Goal: Book appointment/travel/reservation

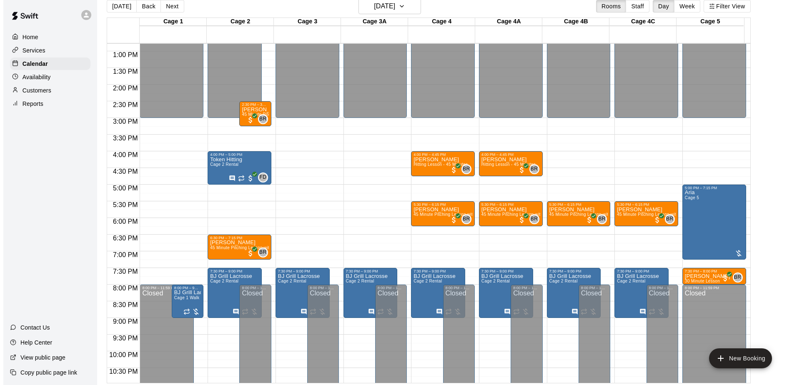
scroll to position [337, 0]
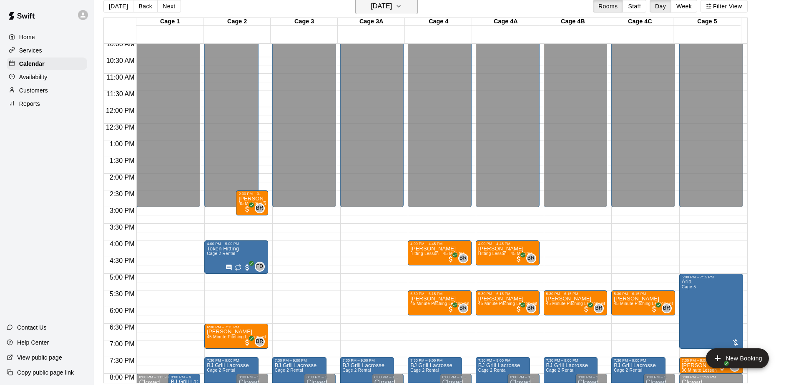
click at [392, 8] on h6 "[DATE]" at bounding box center [381, 6] width 21 height 12
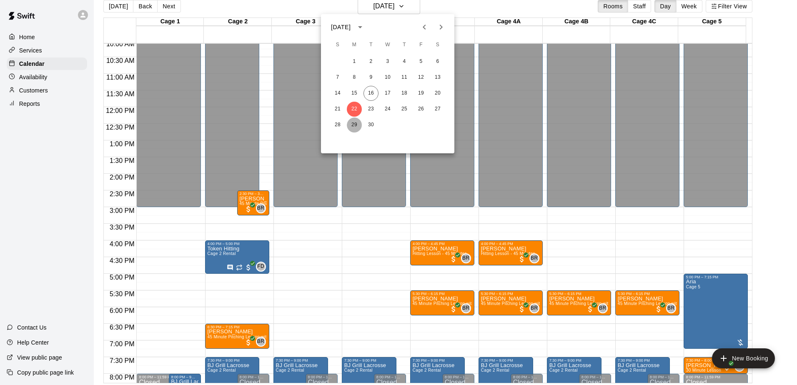
click at [351, 122] on button "29" at bounding box center [354, 125] width 15 height 15
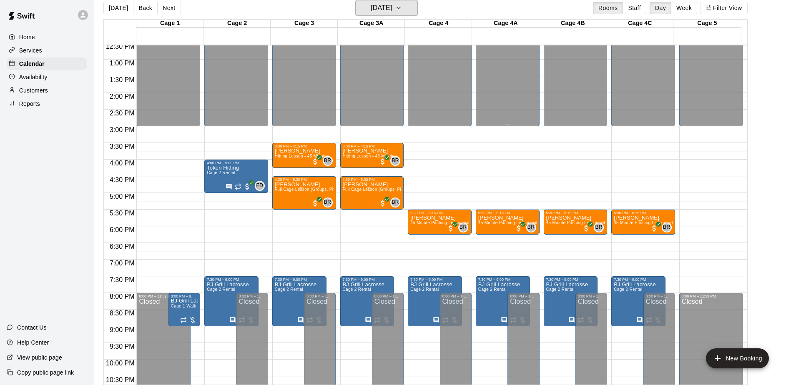
scroll to position [420, 0]
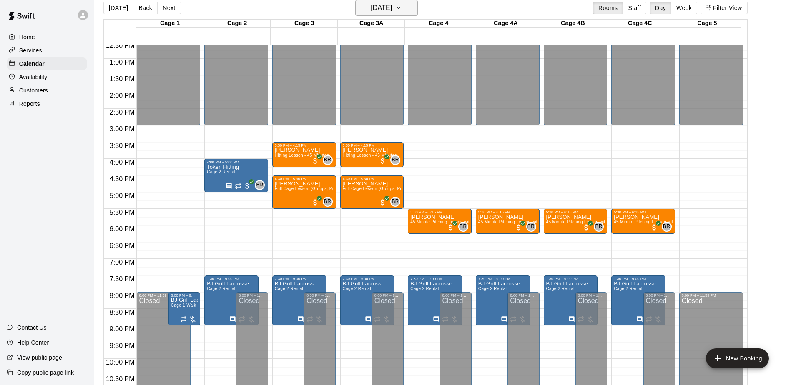
click at [392, 3] on h6 "[DATE]" at bounding box center [381, 8] width 21 height 12
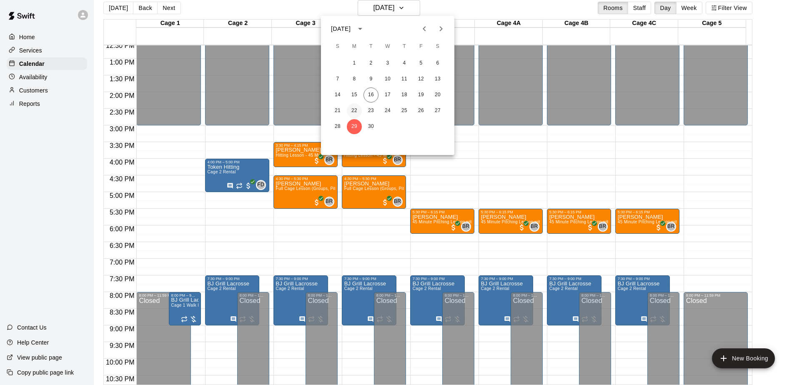
click at [356, 109] on button "22" at bounding box center [354, 110] width 15 height 15
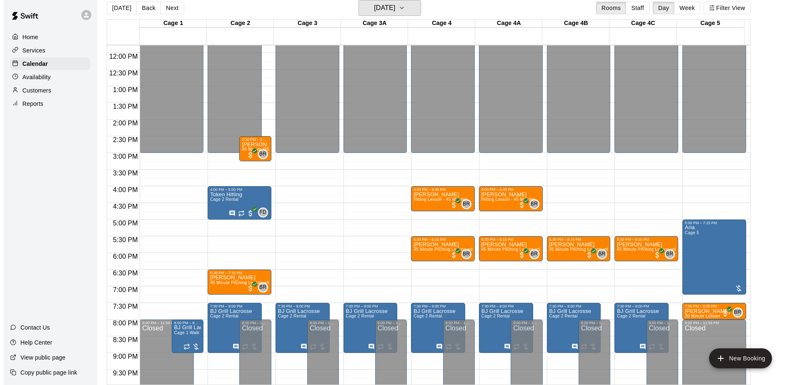
scroll to position [378, 0]
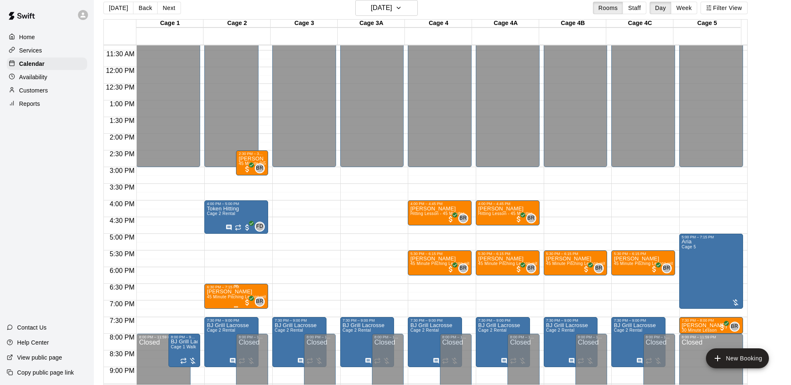
click at [220, 296] on span "45 Minute Pitching Lesson with [PERSON_NAME] [PERSON_NAME]" at bounding box center [275, 297] width 136 height 5
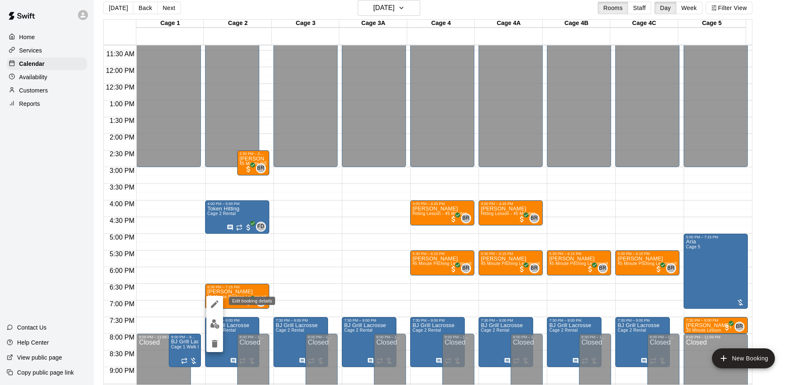
click at [217, 299] on button "edit" at bounding box center [214, 304] width 17 height 17
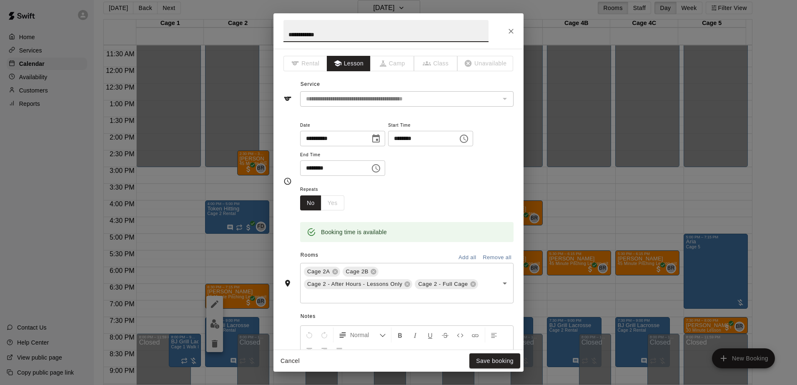
click at [484, 256] on button "Remove all" at bounding box center [497, 257] width 33 height 13
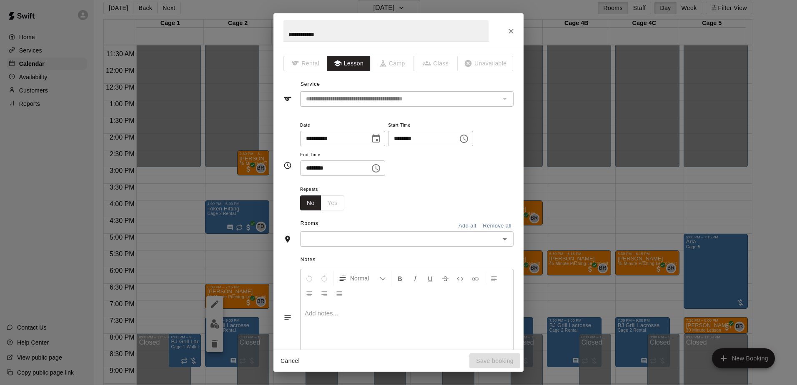
click at [425, 238] on input "text" at bounding box center [400, 239] width 195 height 10
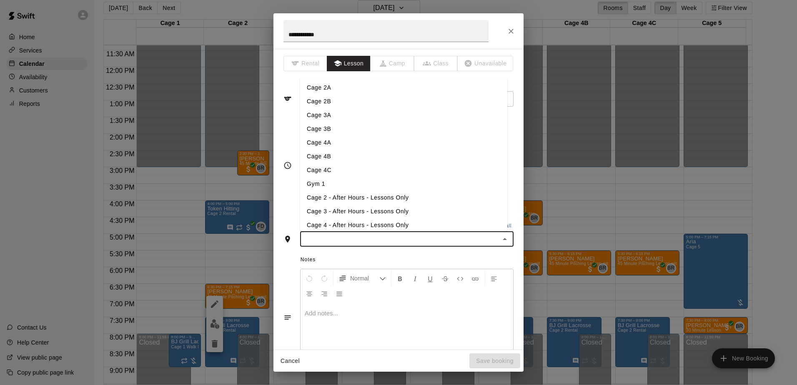
click at [393, 141] on li "Cage 4A" at bounding box center [403, 143] width 207 height 14
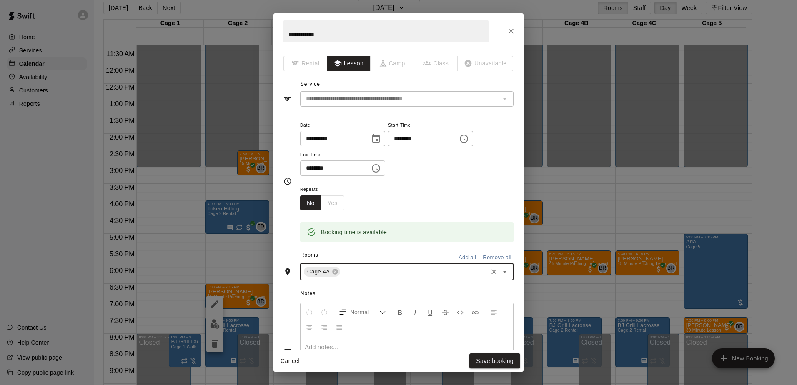
click at [411, 263] on div "Cage 4A ​" at bounding box center [406, 272] width 213 height 18
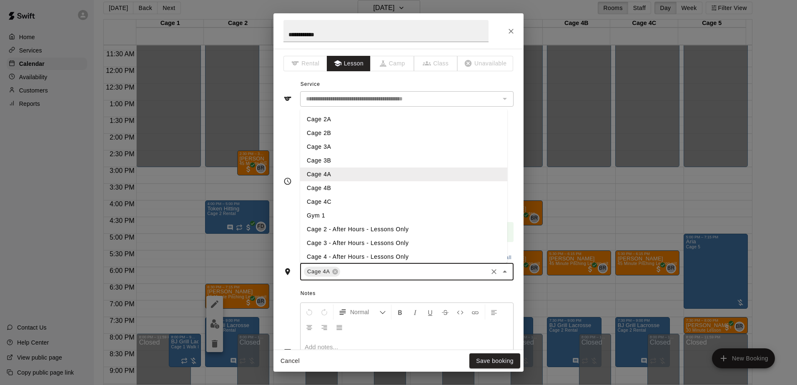
click at [353, 187] on li "Cage 4B" at bounding box center [403, 188] width 207 height 14
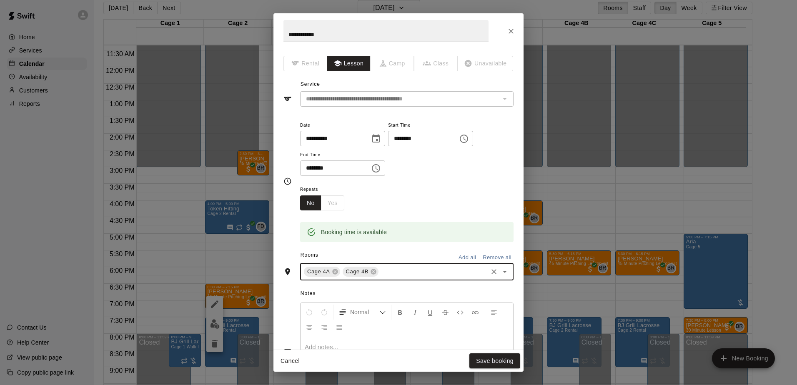
click at [407, 269] on input "text" at bounding box center [433, 272] width 107 height 10
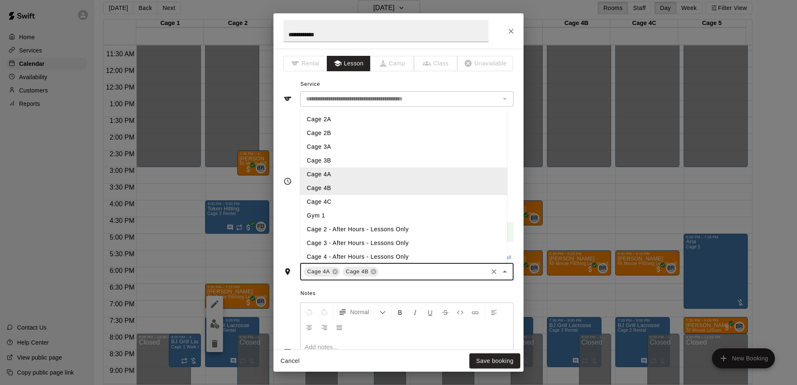
click at [368, 202] on li "Cage 4C" at bounding box center [403, 202] width 207 height 14
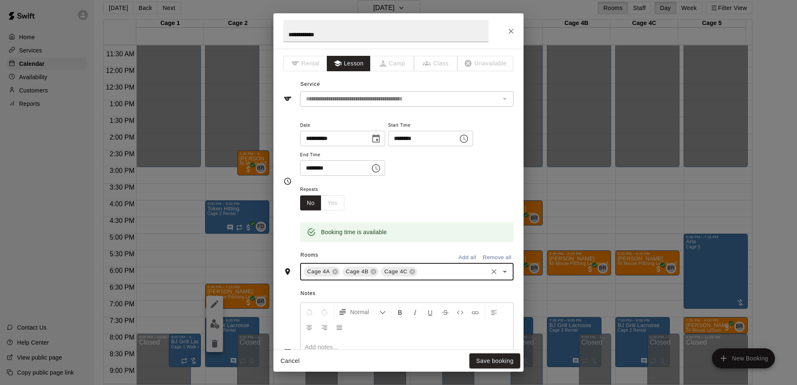
click at [443, 273] on input "text" at bounding box center [452, 272] width 68 height 10
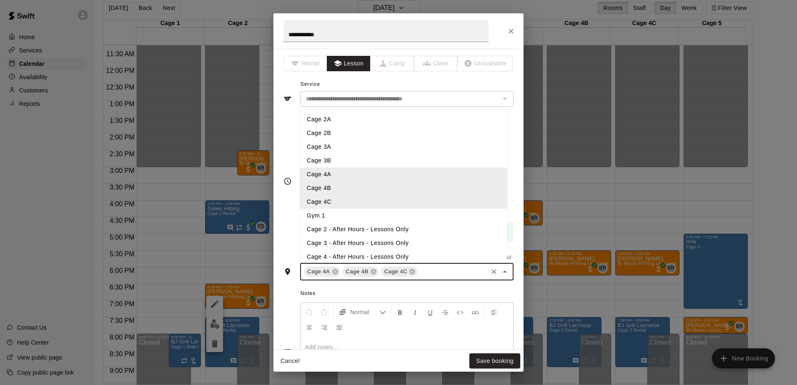
click at [420, 257] on li "Cage 4 - After Hours - Lessons Only" at bounding box center [403, 257] width 207 height 14
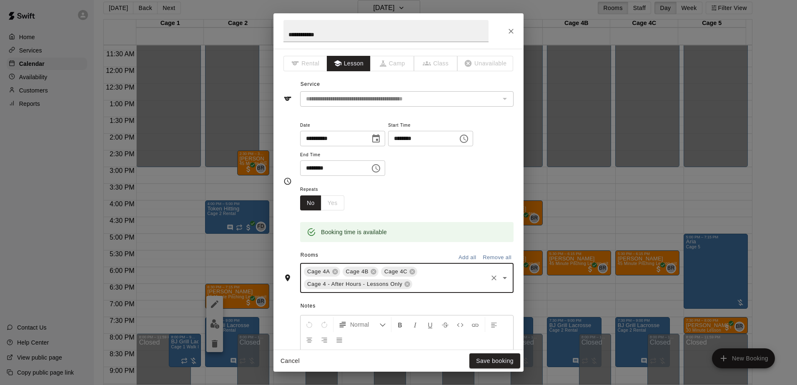
click at [441, 275] on div "Cage 4A Cage 4B Cage 4C Cage 4 - After Hours - Lessons Only ​" at bounding box center [406, 278] width 213 height 30
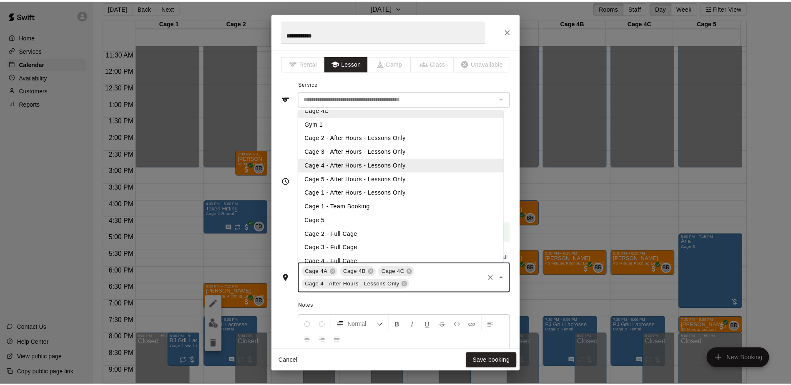
scroll to position [100, 0]
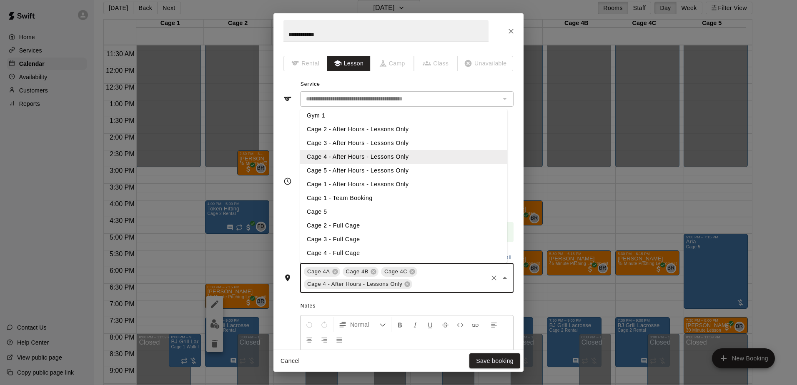
click at [406, 250] on li "Cage 4 - Full Cage" at bounding box center [403, 253] width 207 height 14
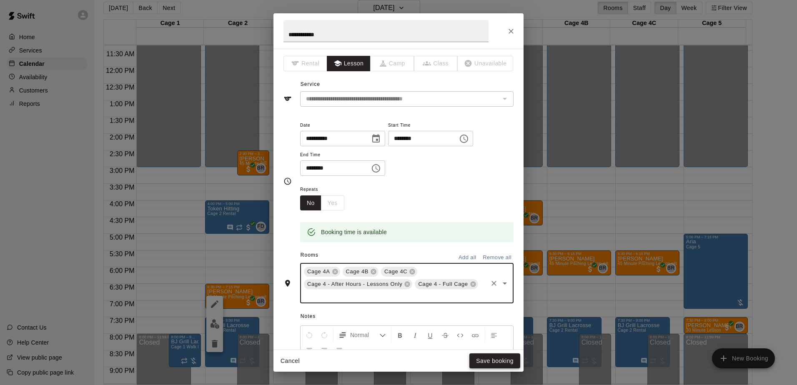
click at [479, 357] on button "Save booking" at bounding box center [494, 360] width 51 height 15
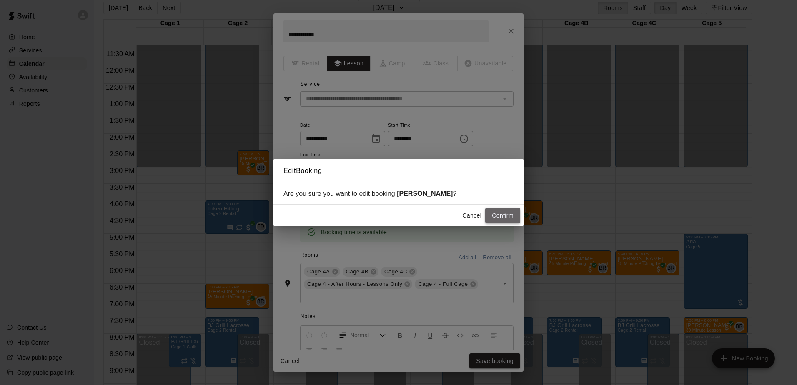
click at [499, 217] on button "Confirm" at bounding box center [502, 215] width 35 height 15
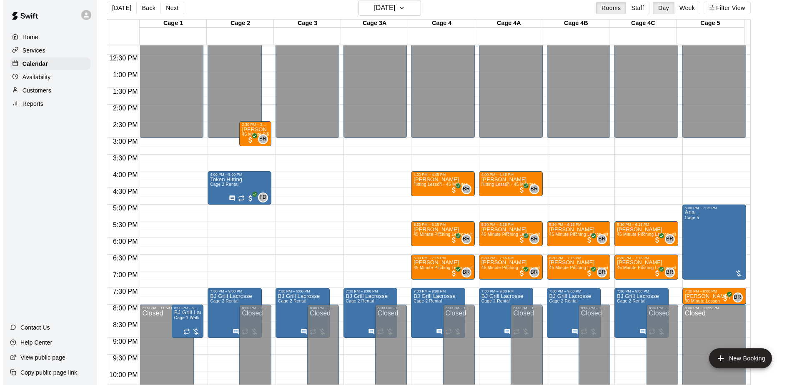
scroll to position [420, 0]
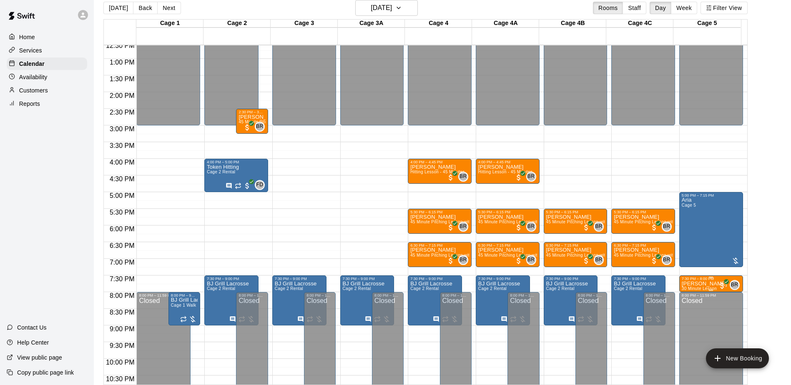
click at [698, 284] on p "[PERSON_NAME]" at bounding box center [703, 284] width 45 height 0
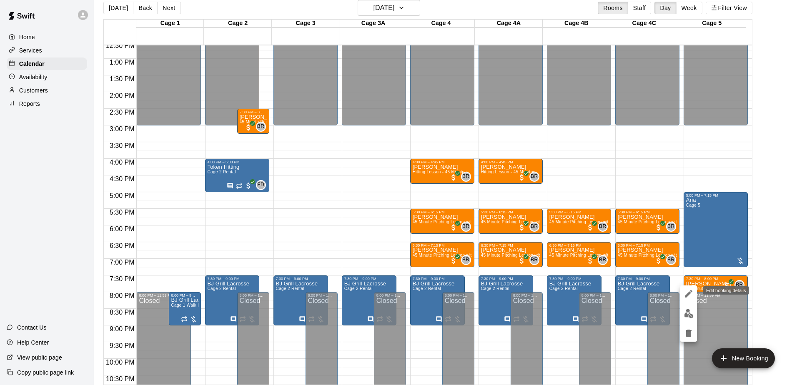
click at [688, 290] on icon "edit" at bounding box center [688, 294] width 10 height 10
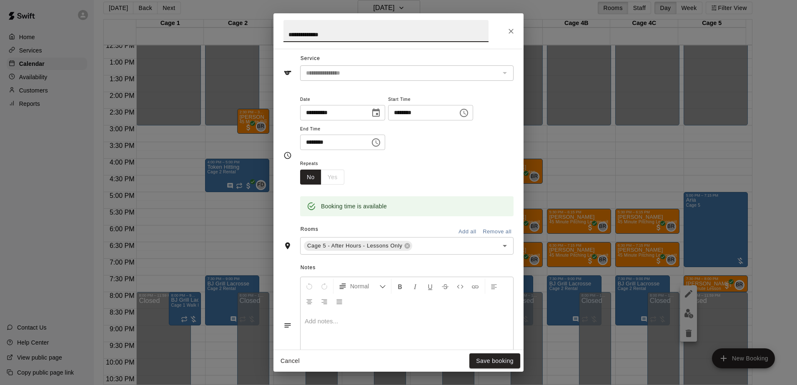
scroll to position [0, 0]
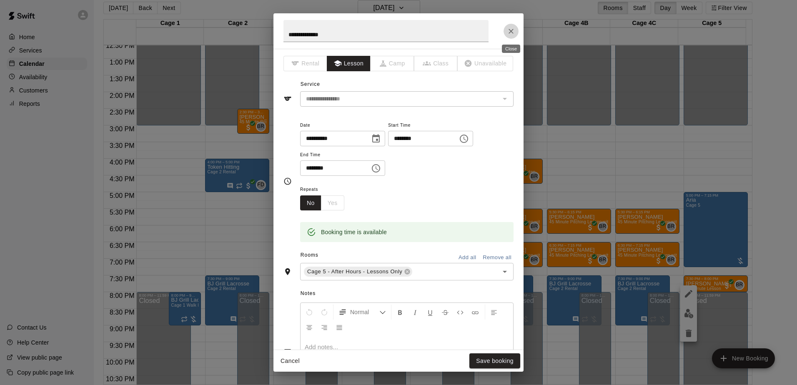
click at [508, 30] on icon "Close" at bounding box center [511, 31] width 8 height 8
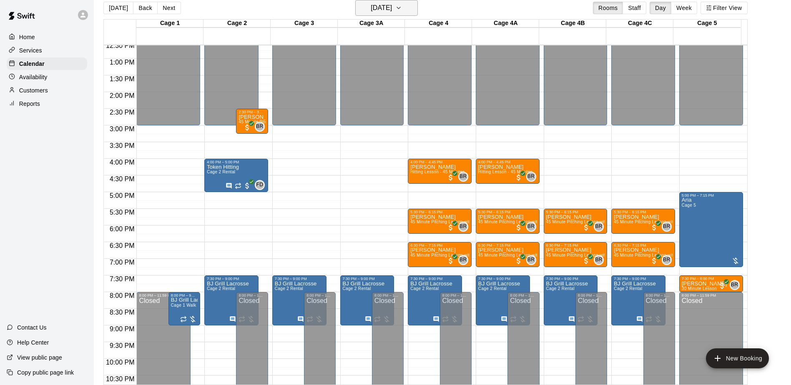
click at [400, 7] on icon "button" at bounding box center [398, 8] width 3 height 2
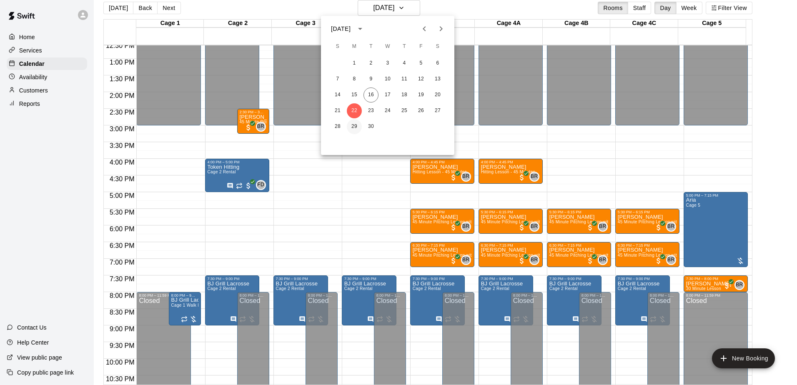
click at [355, 124] on button "29" at bounding box center [354, 126] width 15 height 15
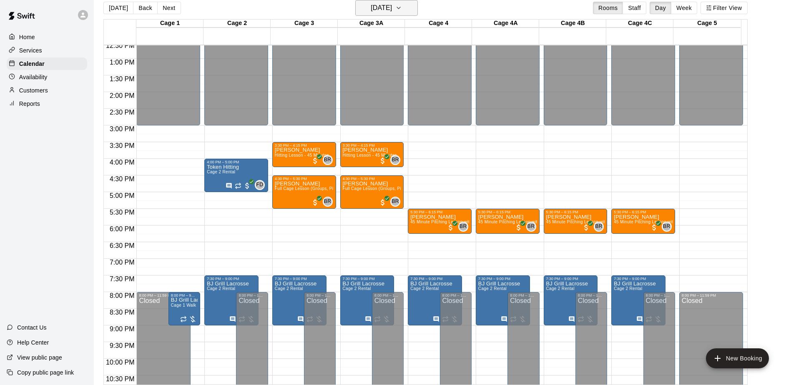
click at [385, 9] on h6 "[DATE]" at bounding box center [381, 8] width 21 height 12
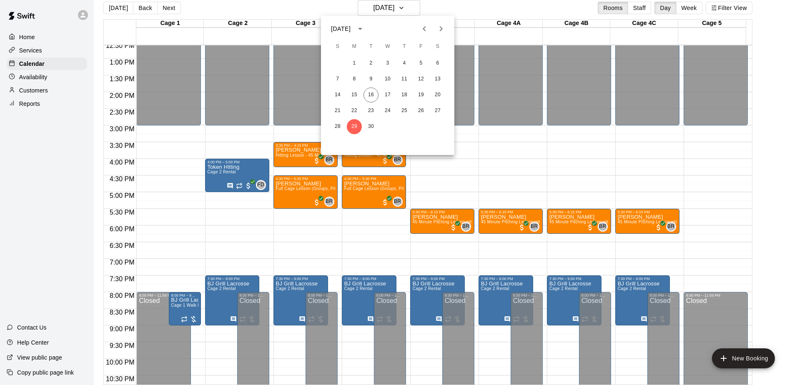
click at [438, 25] on icon "Next month" at bounding box center [441, 29] width 10 height 10
click at [353, 83] on button "6" at bounding box center [354, 79] width 15 height 15
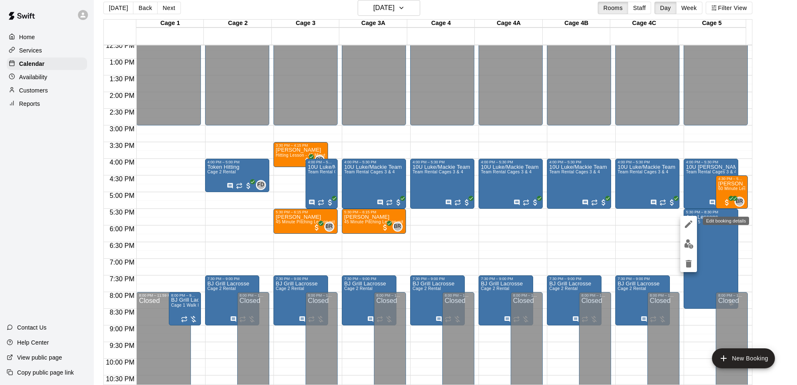
click at [688, 220] on icon "edit" at bounding box center [688, 224] width 10 height 10
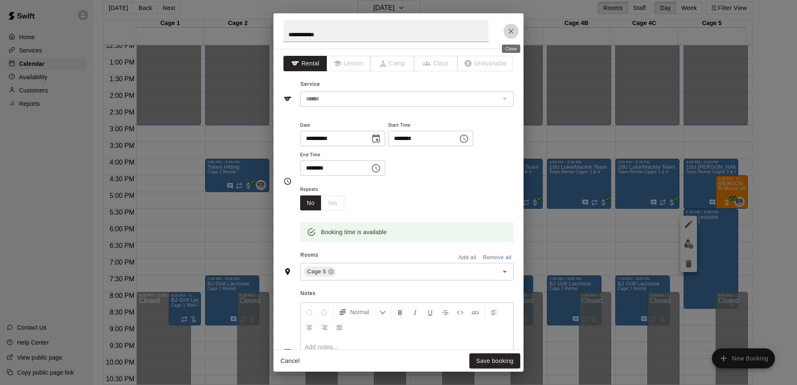
click at [508, 34] on icon "Close" at bounding box center [511, 31] width 8 height 8
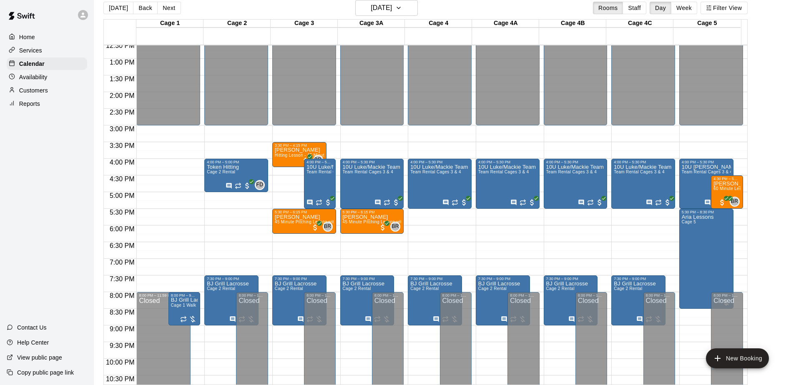
click at [215, 196] on div "12:00 AM – 3:00 PM Closed 4:00 PM – 5:00 PM Token Hitting Cage 2 Rental FD 0 7:…" at bounding box center [236, 25] width 64 height 800
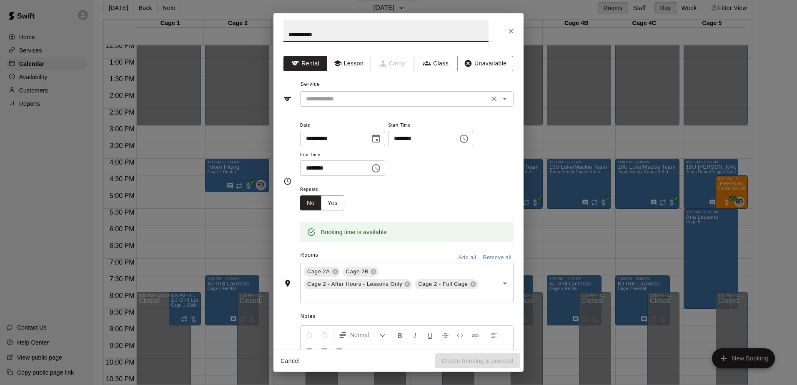
type input "**********"
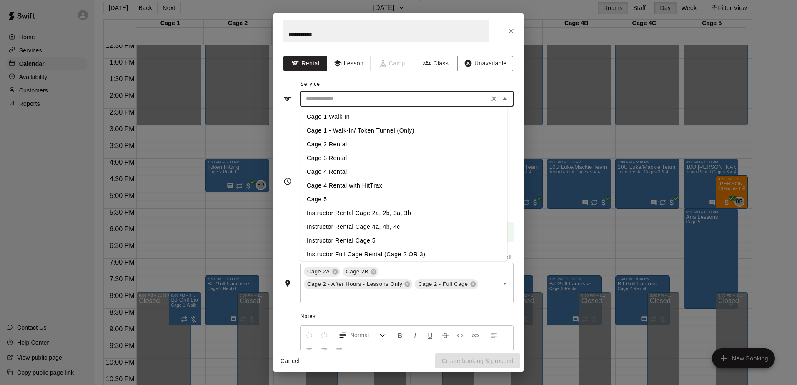
click at [402, 94] on input "text" at bounding box center [395, 99] width 184 height 10
click at [388, 223] on li "Instructor Rental Cage 4a, 4b, 4c" at bounding box center [403, 227] width 207 height 14
type input "**********"
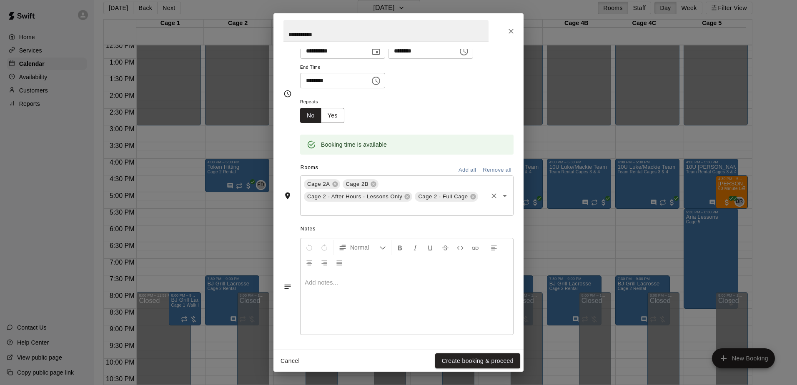
scroll to position [88, 0]
click at [405, 194] on icon at bounding box center [407, 195] width 5 height 5
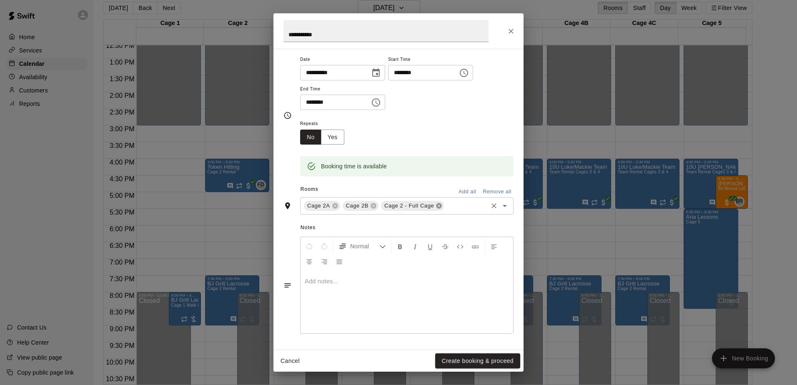
click at [436, 206] on icon at bounding box center [438, 205] width 5 height 5
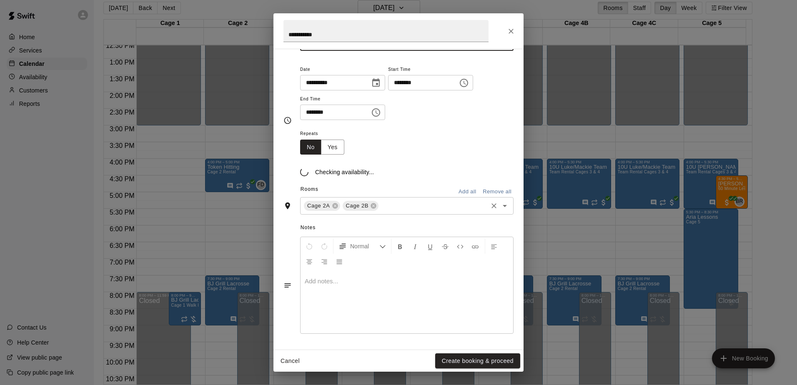
scroll to position [66, 0]
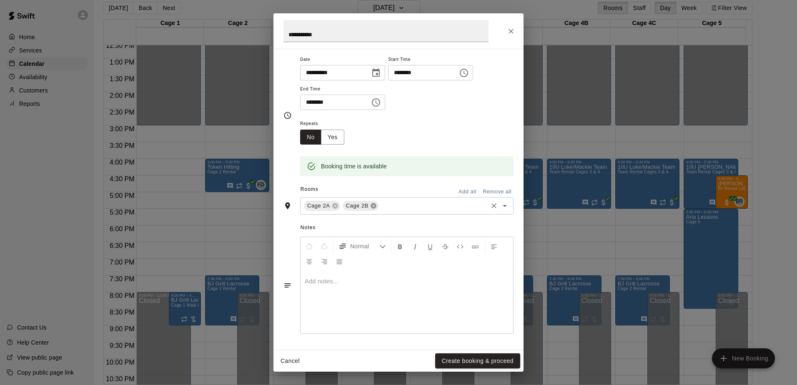
click at [372, 208] on icon at bounding box center [373, 205] width 5 height 5
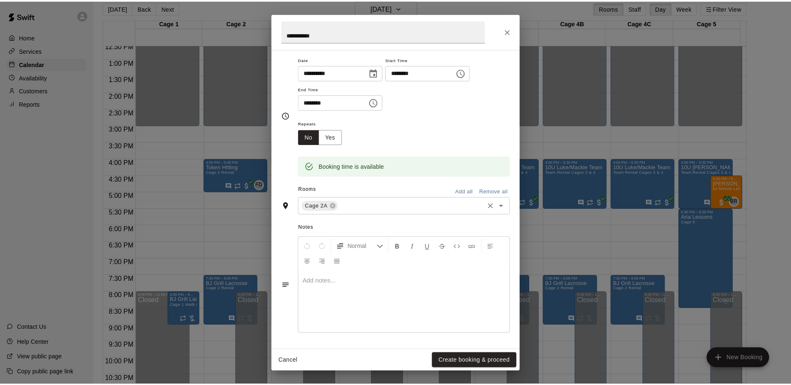
scroll to position [65, 0]
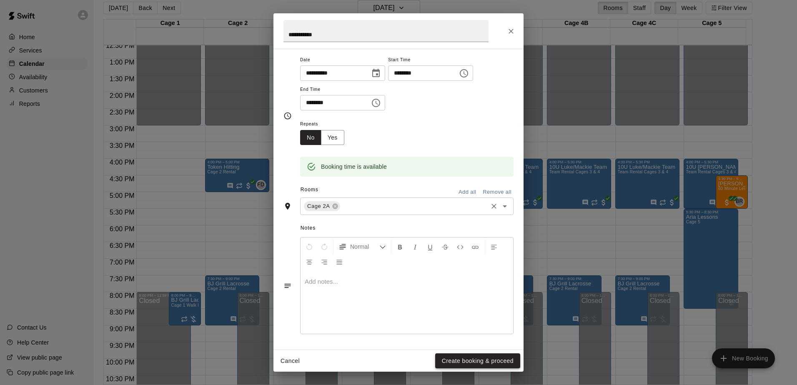
click at [456, 363] on button "Create booking & proceed" at bounding box center [477, 360] width 85 height 15
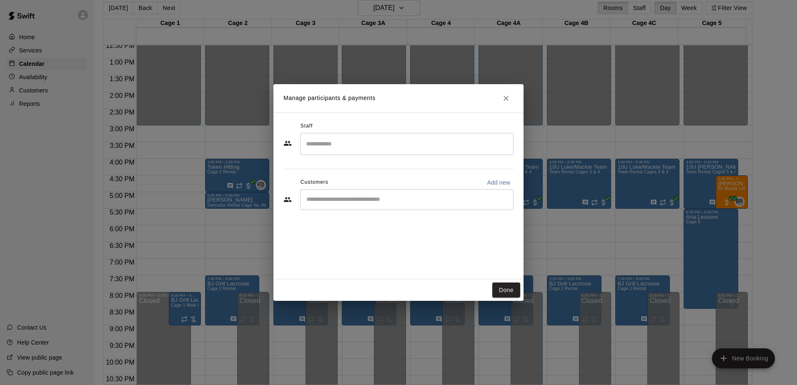
click at [393, 197] on input "Start typing to search customers..." at bounding box center [407, 199] width 206 height 8
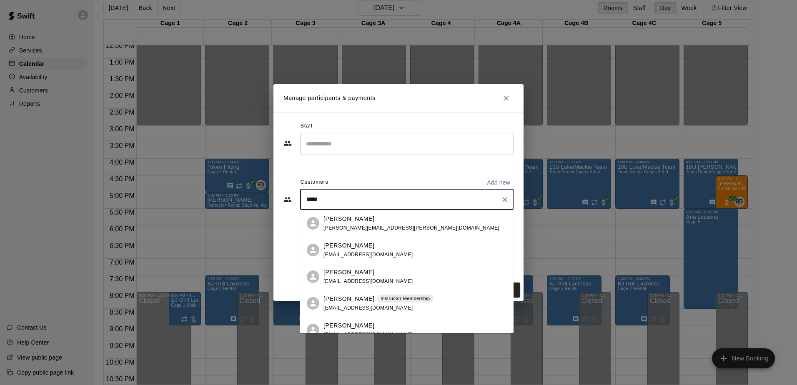
type input "******"
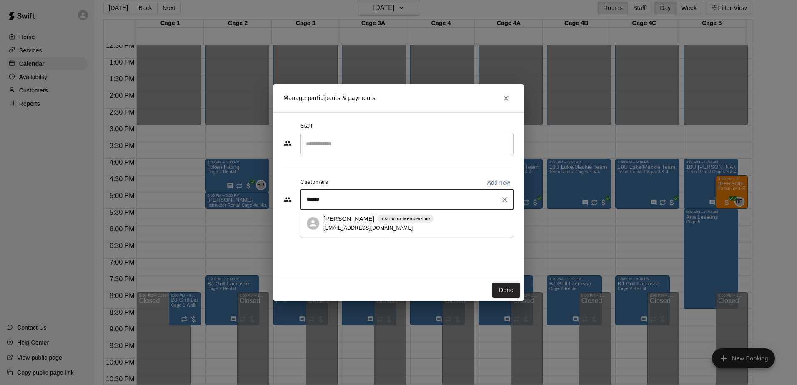
click at [403, 222] on div "Instructor Membership" at bounding box center [405, 219] width 56 height 8
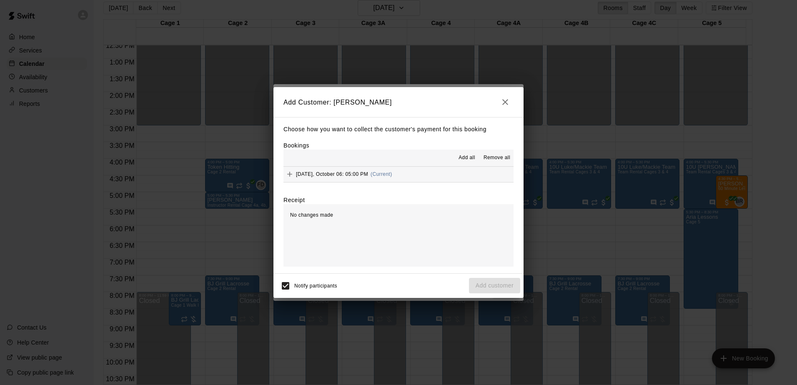
click at [293, 176] on icon "Add" at bounding box center [289, 174] width 8 height 8
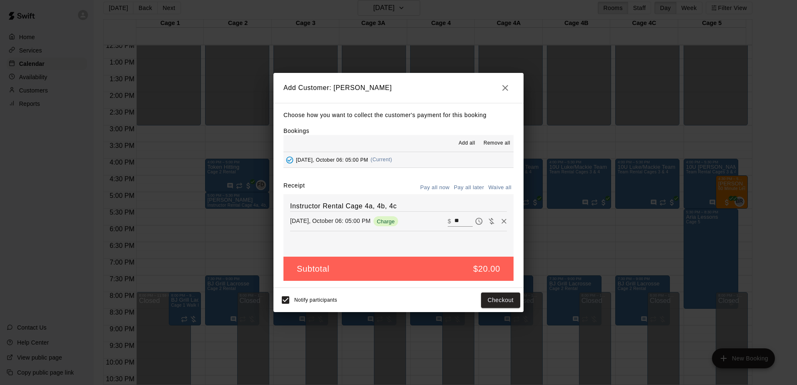
click at [474, 187] on button "Pay all later" at bounding box center [469, 187] width 35 height 13
click at [492, 296] on button "Add customer" at bounding box center [494, 300] width 51 height 15
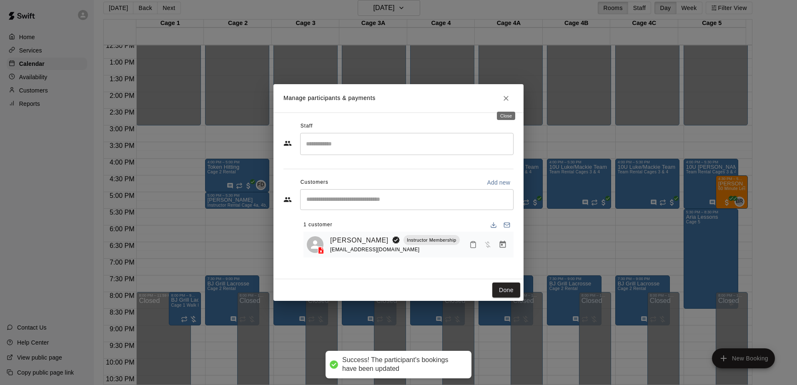
click at [507, 101] on icon "Close" at bounding box center [506, 98] width 8 height 8
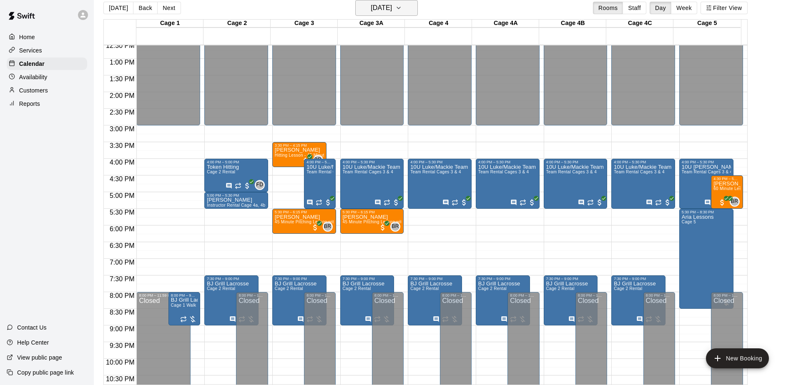
click at [392, 7] on h6 "[DATE]" at bounding box center [381, 8] width 21 height 12
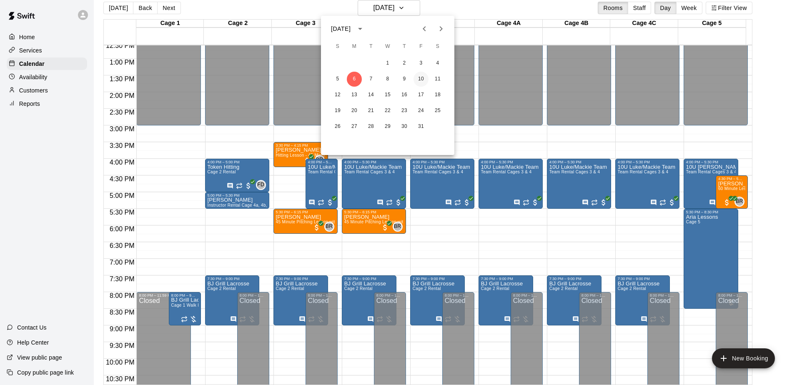
click at [421, 80] on button "10" at bounding box center [420, 79] width 15 height 15
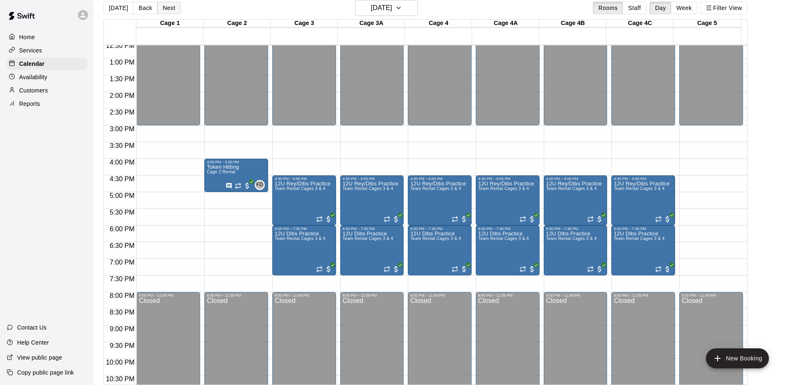
click at [169, 10] on button "Next" at bounding box center [168, 8] width 23 height 13
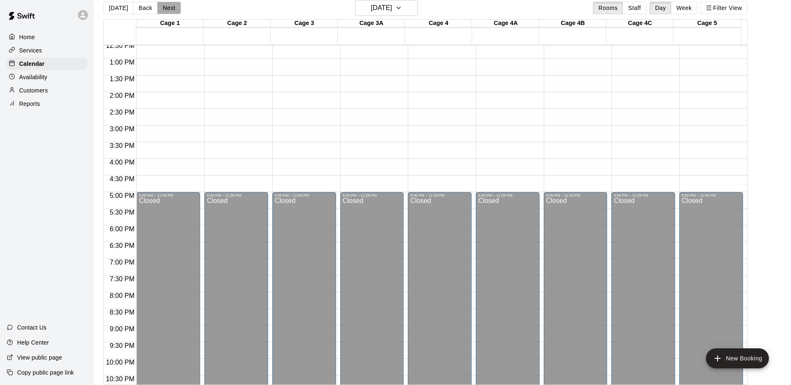
click at [169, 10] on button "Next" at bounding box center [168, 8] width 23 height 13
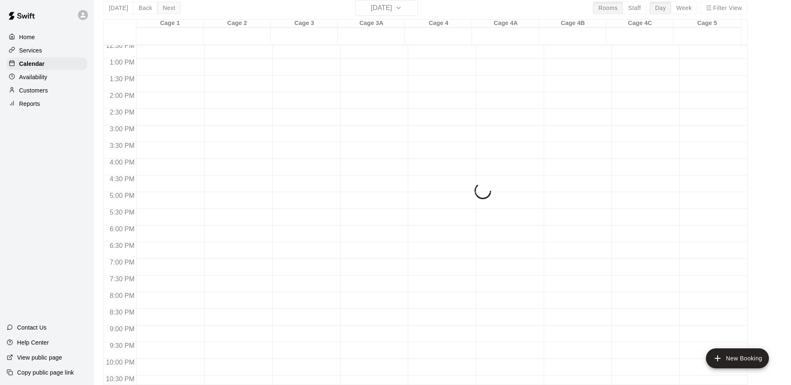
click at [169, 10] on div "[DATE] Back [DATE][DATE] Rooms Staff Day Week Filter View Cage 1 12 Sun Cage 2 …" at bounding box center [425, 192] width 644 height 385
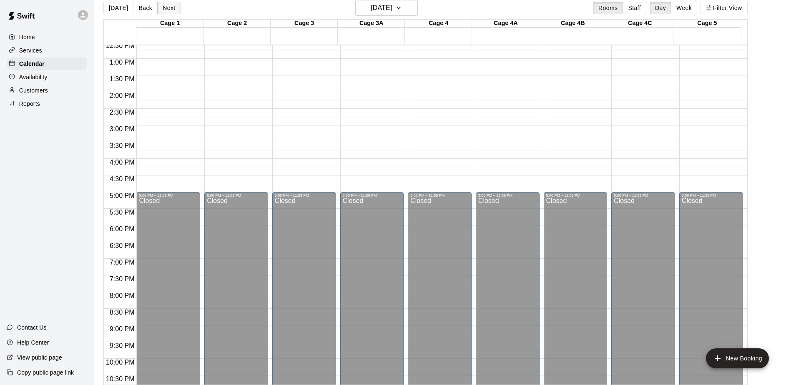
click at [169, 10] on button "Next" at bounding box center [168, 8] width 23 height 13
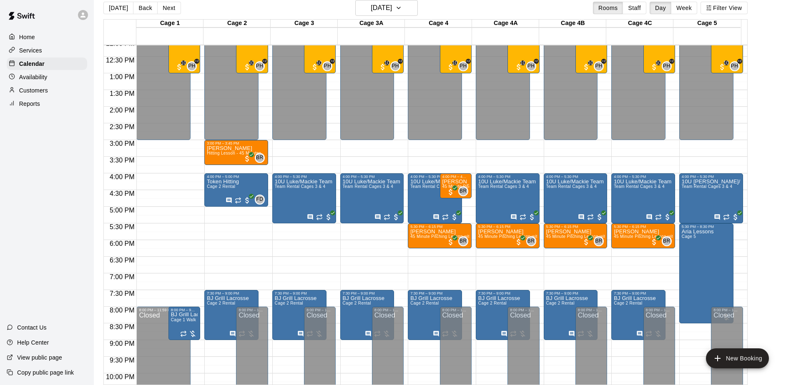
scroll to position [420, 0]
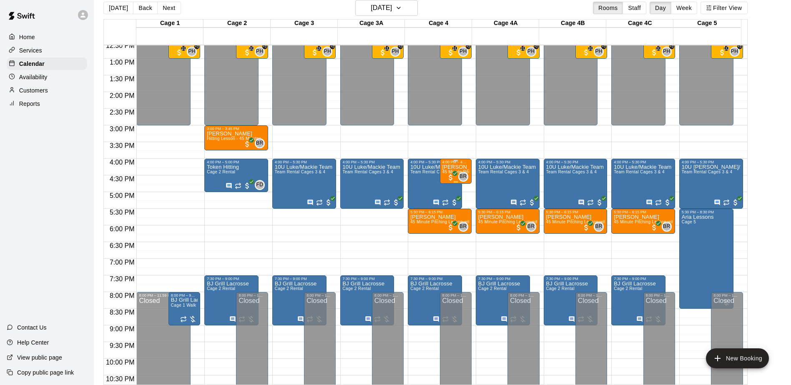
click at [454, 167] on p "[PERSON_NAME]" at bounding box center [455, 167] width 27 height 0
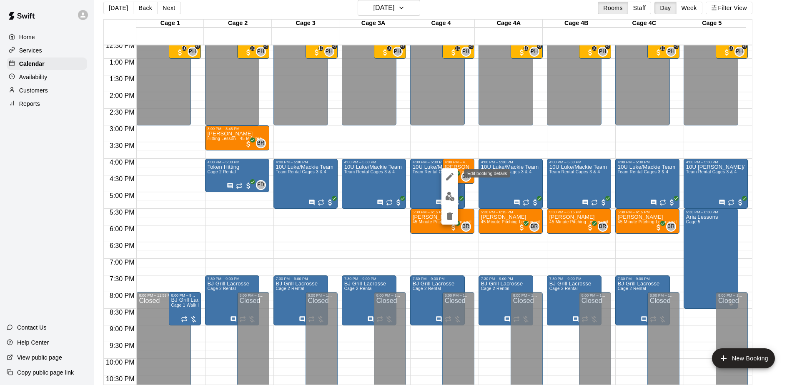
click at [450, 173] on icon "edit" at bounding box center [450, 177] width 10 height 10
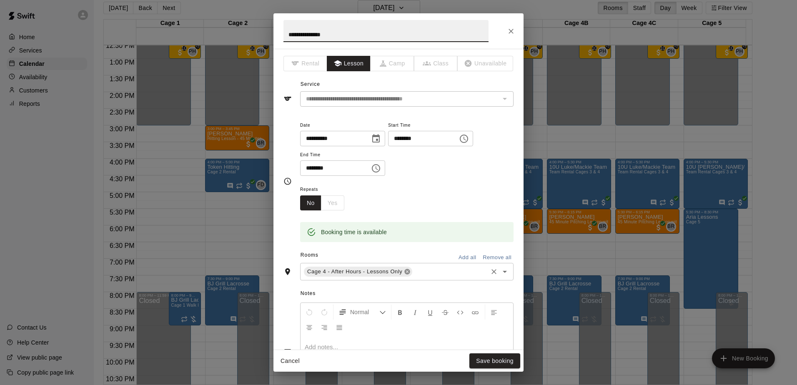
click at [406, 272] on icon at bounding box center [407, 271] width 7 height 7
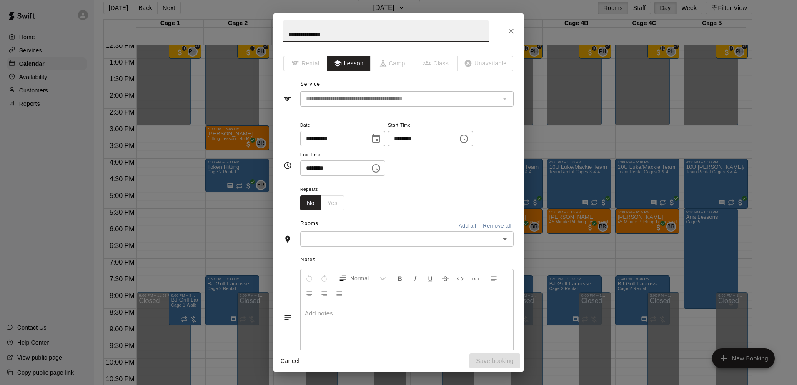
click at [402, 245] on div "​" at bounding box center [406, 238] width 213 height 15
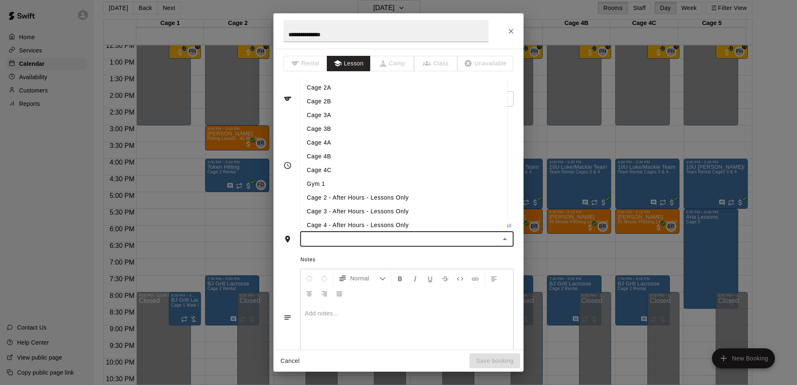
click at [362, 87] on li "Cage 2A" at bounding box center [403, 88] width 207 height 14
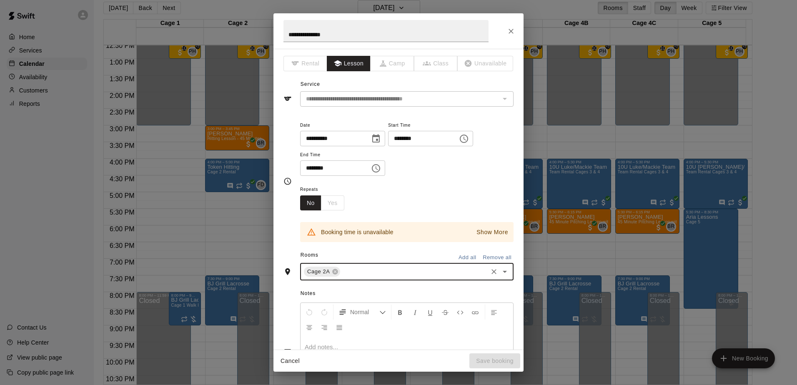
click at [481, 230] on p "Show More" at bounding box center [492, 232] width 32 height 9
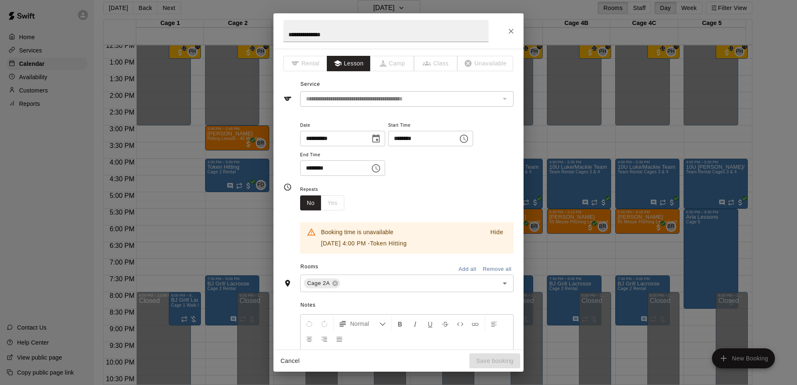
click at [511, 28] on icon "Close" at bounding box center [511, 31] width 8 height 8
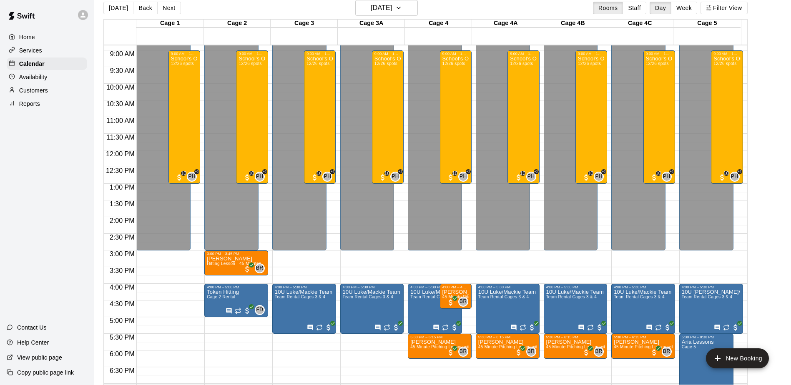
scroll to position [337, 0]
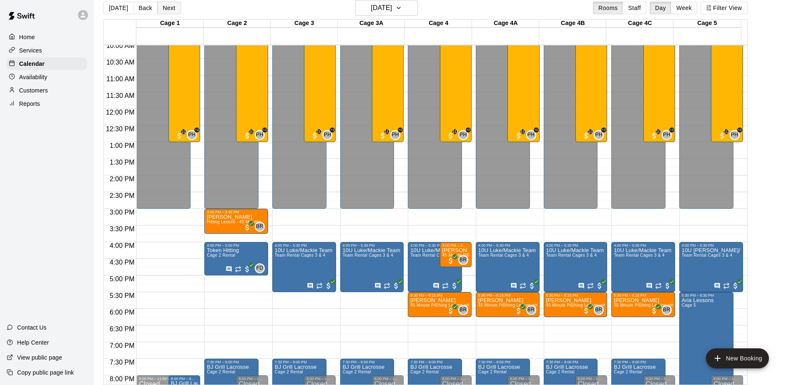
click at [163, 10] on button "Next" at bounding box center [168, 8] width 23 height 13
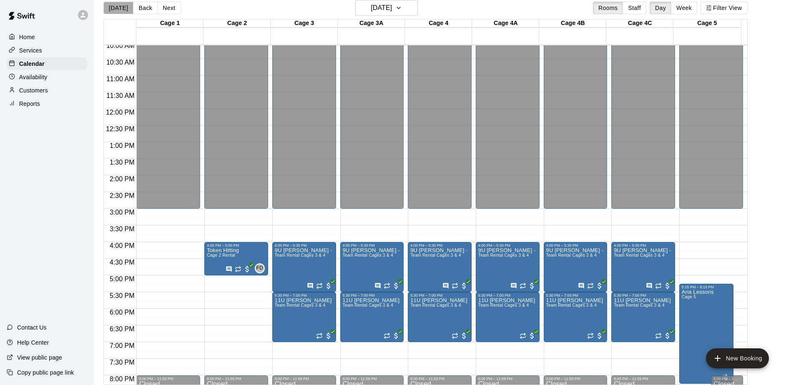
click at [124, 4] on button "[DATE]" at bounding box center [118, 8] width 30 height 13
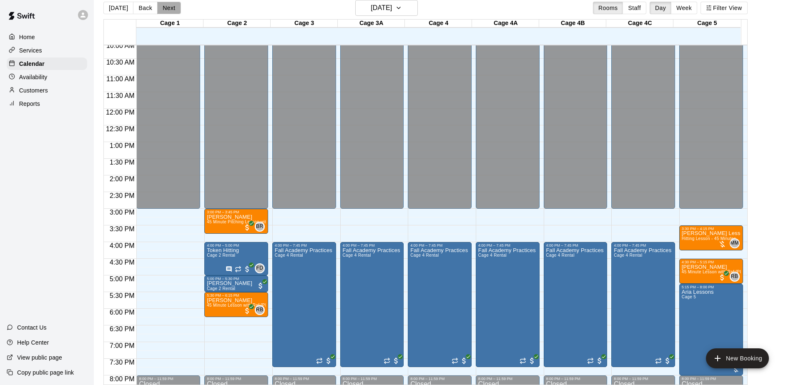
click at [164, 4] on button "Next" at bounding box center [168, 8] width 23 height 13
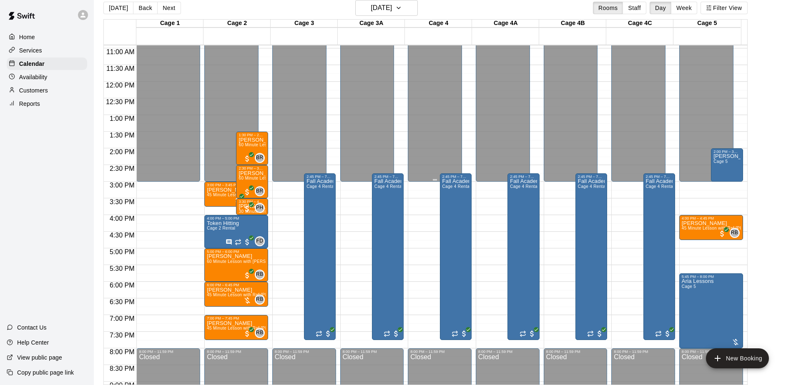
scroll to position [378, 0]
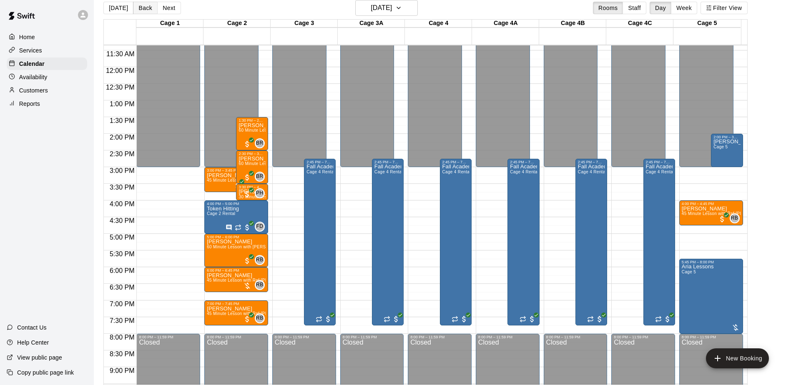
click at [135, 8] on button "Back" at bounding box center [145, 8] width 25 height 13
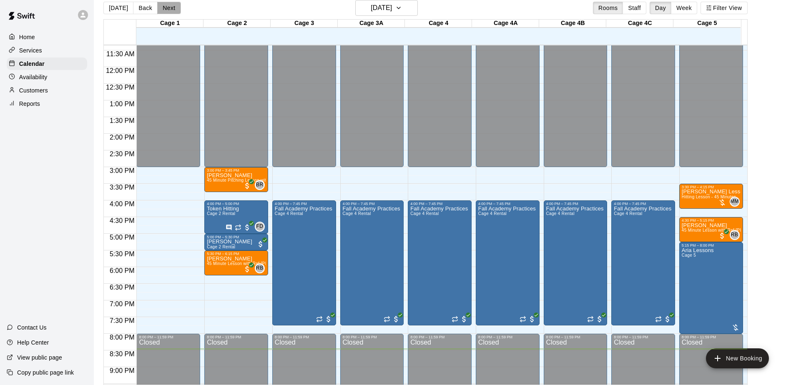
click at [165, 7] on button "Next" at bounding box center [168, 8] width 23 height 13
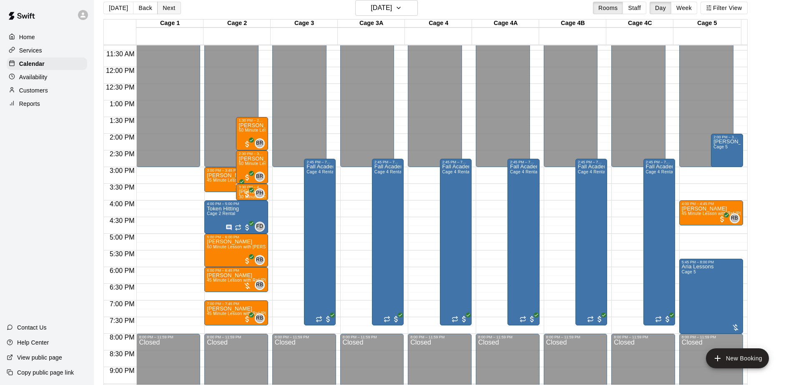
click at [165, 8] on button "Next" at bounding box center [168, 8] width 23 height 13
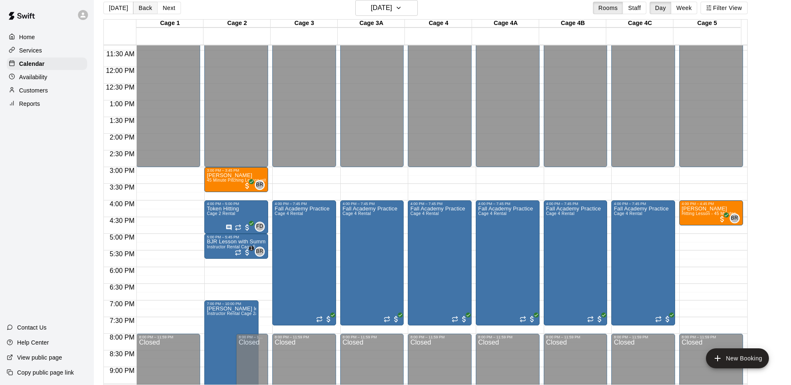
click at [144, 7] on button "Back" at bounding box center [145, 8] width 25 height 13
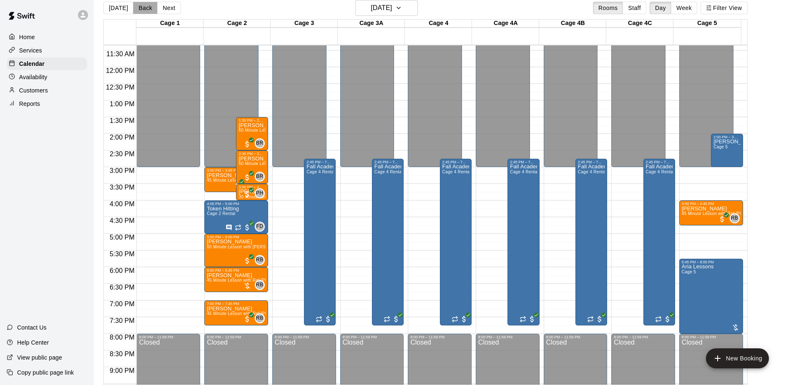
click at [144, 7] on button "Back" at bounding box center [145, 8] width 25 height 13
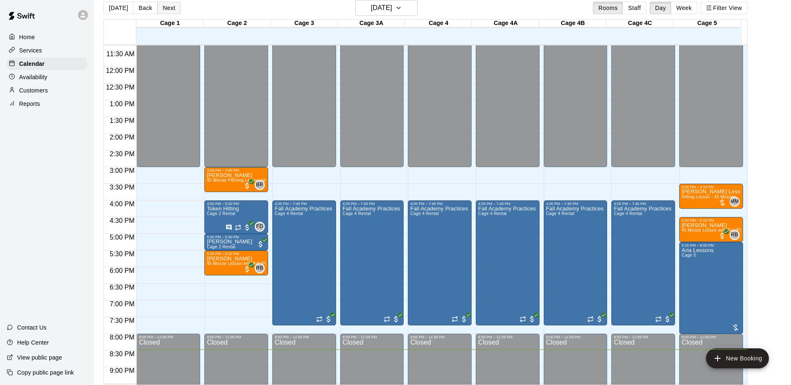
click at [168, 10] on button "Next" at bounding box center [168, 8] width 23 height 13
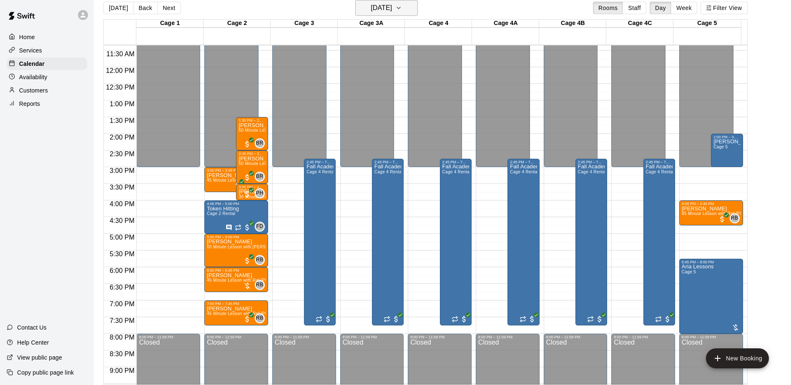
click at [386, 13] on h6 "[DATE]" at bounding box center [381, 8] width 21 height 12
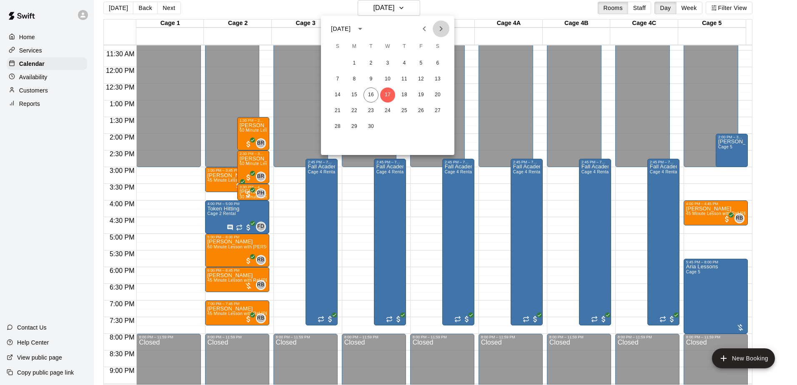
click at [436, 28] on icon "Next month" at bounding box center [441, 29] width 10 height 10
click at [368, 82] on button "4" at bounding box center [370, 79] width 15 height 15
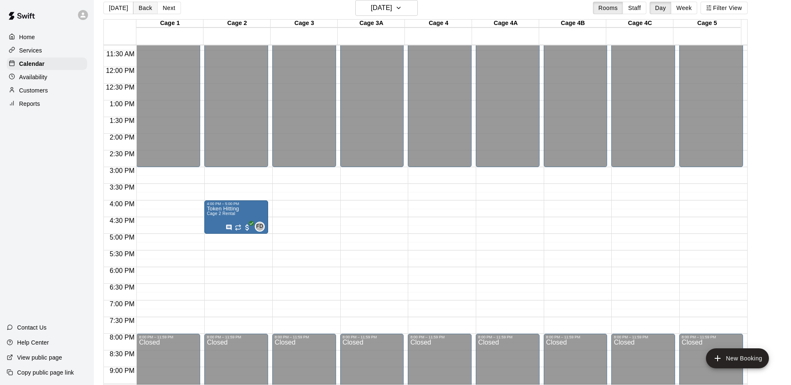
click at [138, 13] on button "Back" at bounding box center [145, 8] width 25 height 13
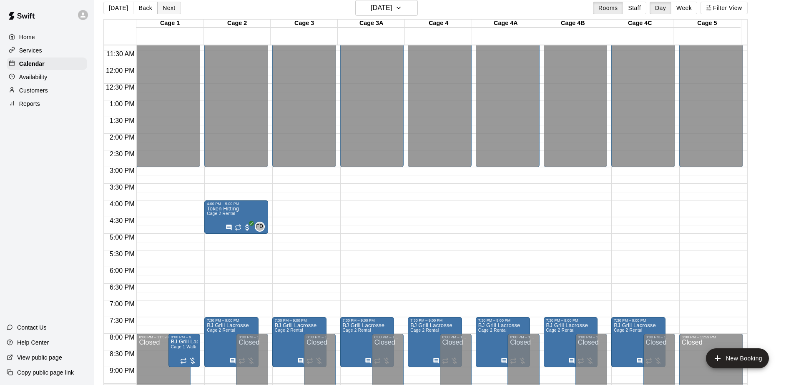
click at [166, 8] on button "Next" at bounding box center [168, 8] width 23 height 13
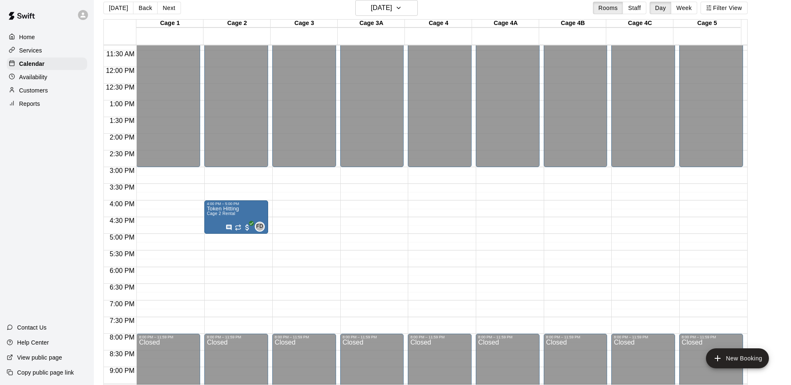
click at [172, 7] on button "Next" at bounding box center [168, 8] width 23 height 13
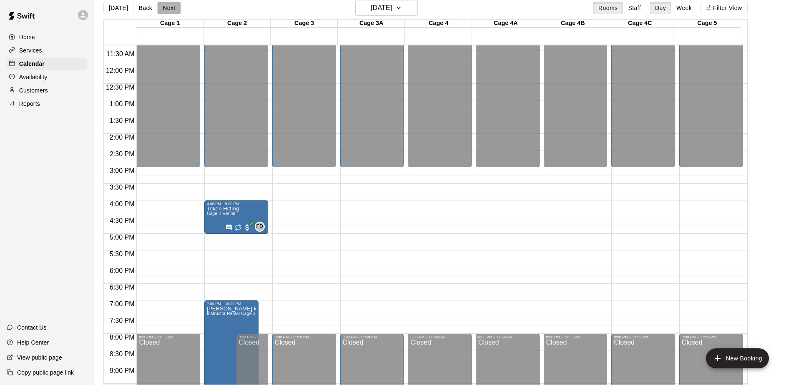
click at [172, 7] on button "Next" at bounding box center [168, 8] width 23 height 13
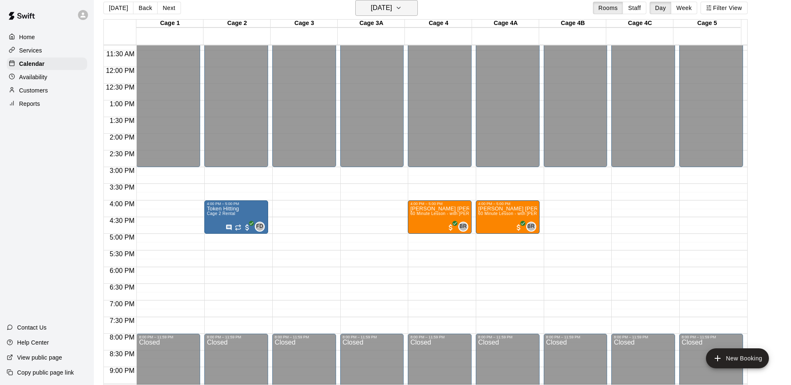
click at [402, 10] on icon "button" at bounding box center [398, 8] width 7 height 10
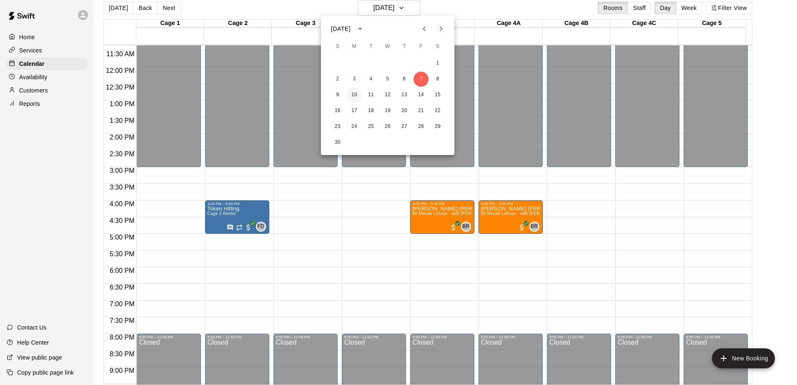
click at [358, 91] on button "10" at bounding box center [354, 95] width 15 height 15
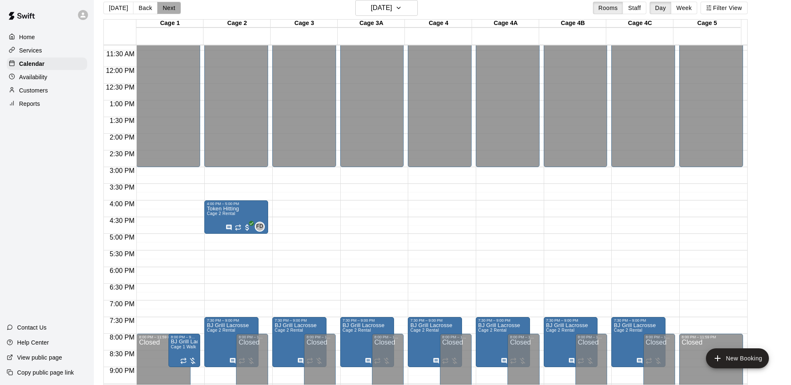
click at [172, 5] on button "Next" at bounding box center [168, 8] width 23 height 13
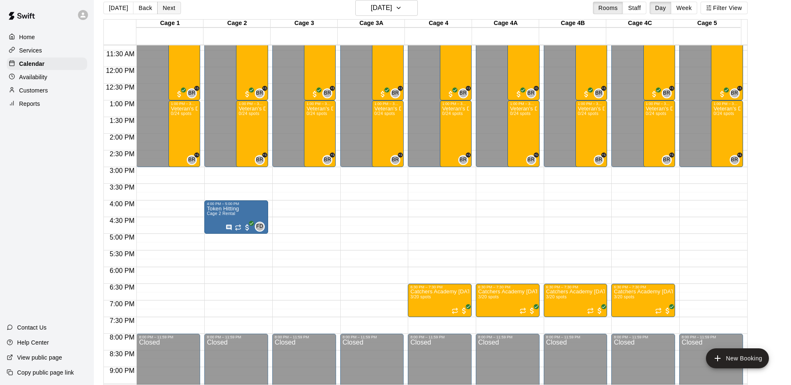
click at [162, 12] on button "Next" at bounding box center [168, 8] width 23 height 13
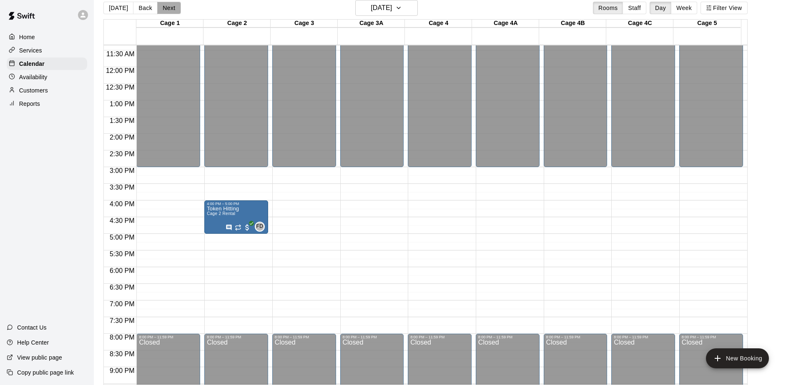
click at [162, 12] on button "Next" at bounding box center [168, 8] width 23 height 13
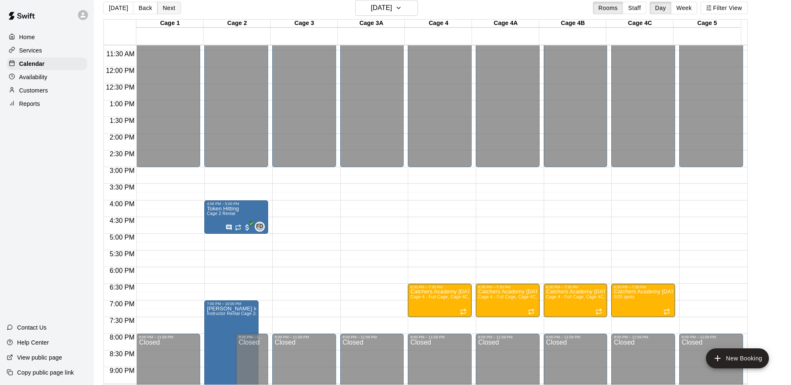
click at [162, 12] on button "Next" at bounding box center [168, 8] width 23 height 13
